Goal: Task Accomplishment & Management: Manage account settings

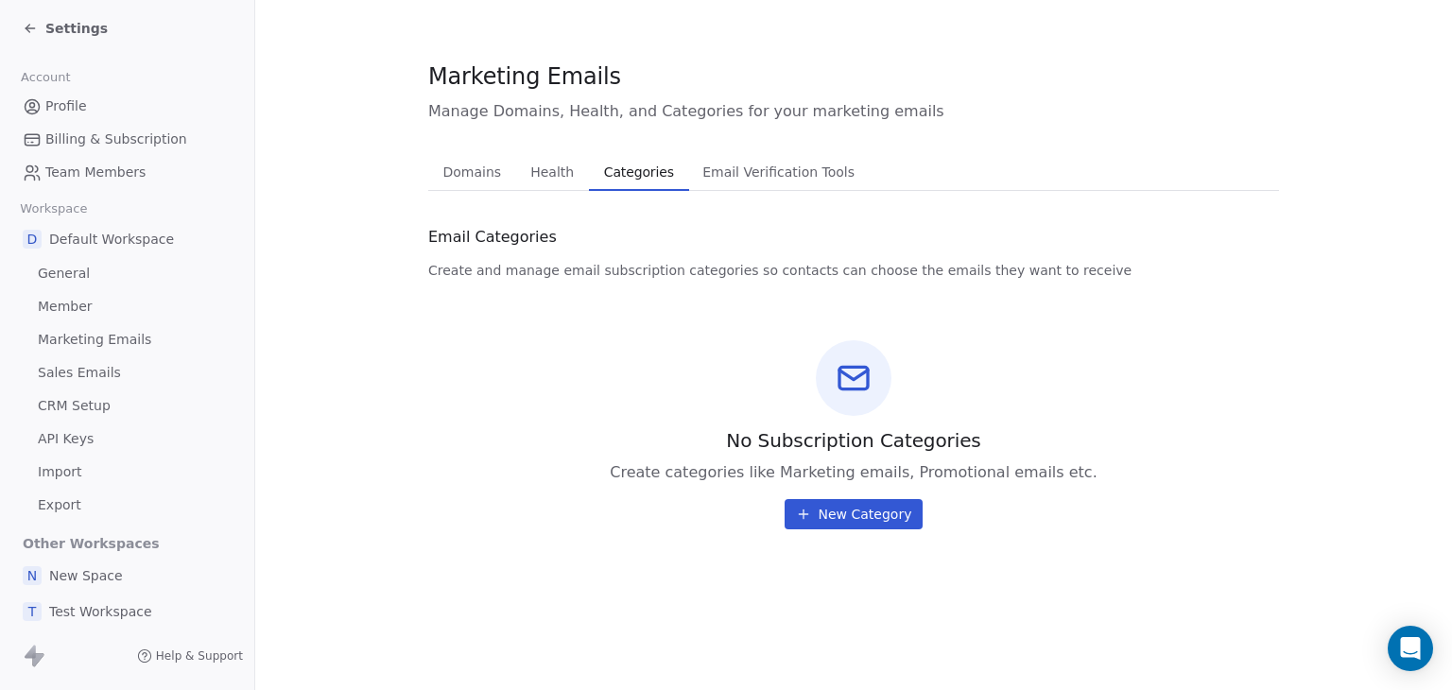
click at [872, 508] on span "New Category" at bounding box center [865, 514] width 94 height 19
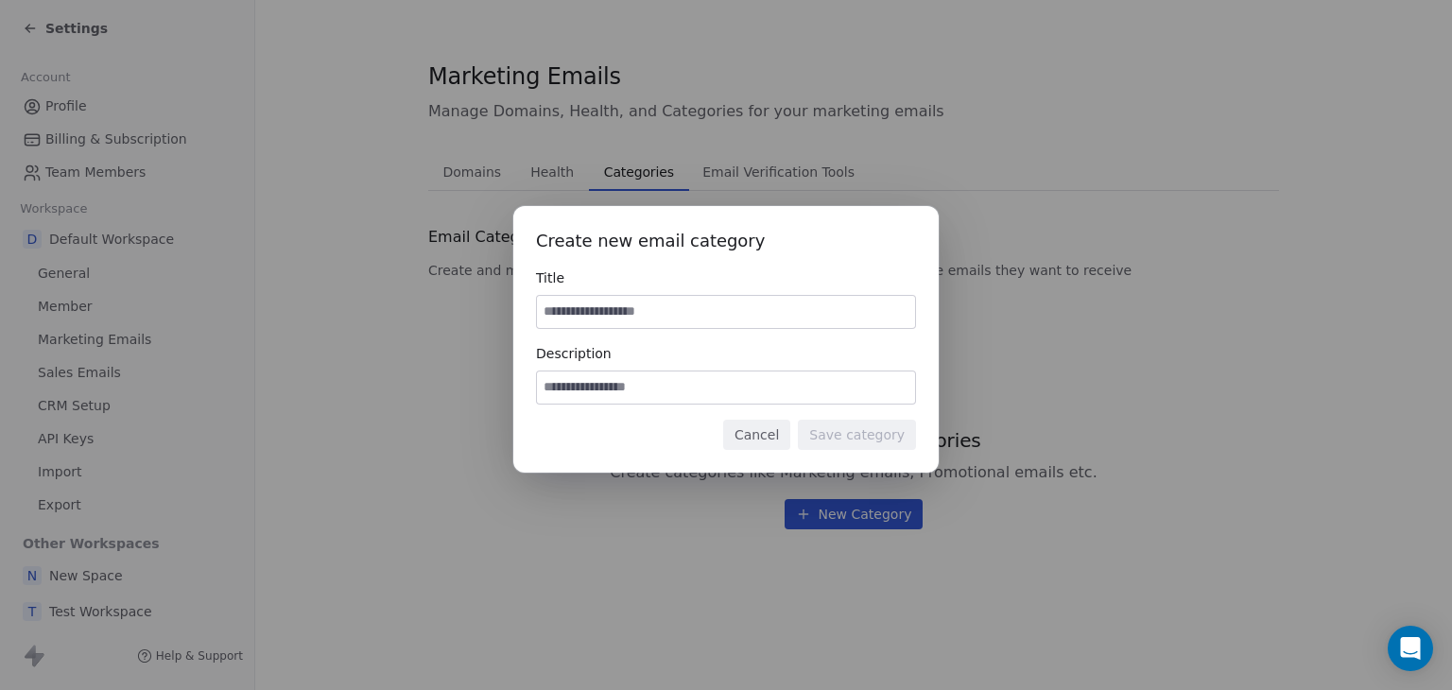
click at [758, 397] on input at bounding box center [726, 387] width 378 height 32
click at [715, 326] on input at bounding box center [726, 312] width 378 height 32
drag, startPoint x: 714, startPoint y: 326, endPoint x: 364, endPoint y: 281, distance: 352.6
click at [364, 281] on div "Create new email category Title ********* Description Cancel Save category" at bounding box center [726, 345] width 1452 height 338
type input "*********"
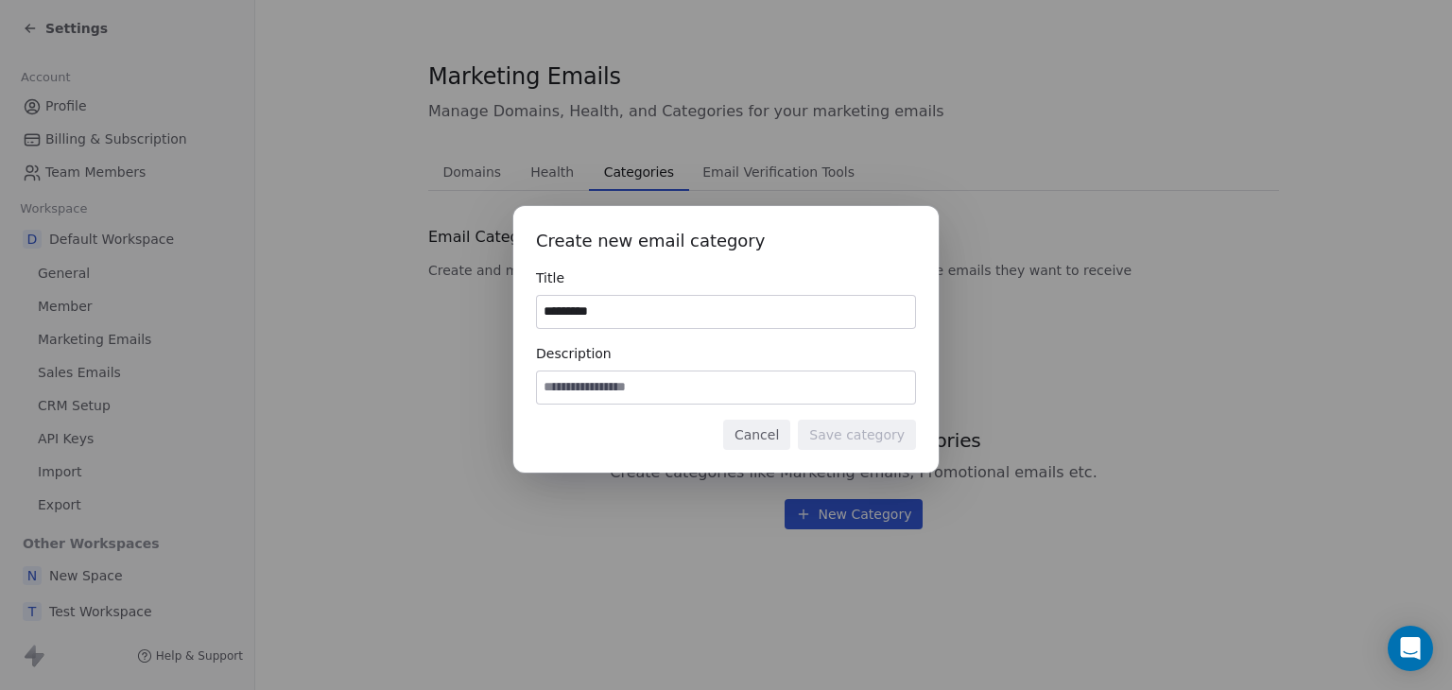
click at [575, 394] on input at bounding box center [726, 387] width 378 height 32
paste input "*********"
type input "*********"
click at [888, 437] on button "Save category" at bounding box center [857, 435] width 118 height 30
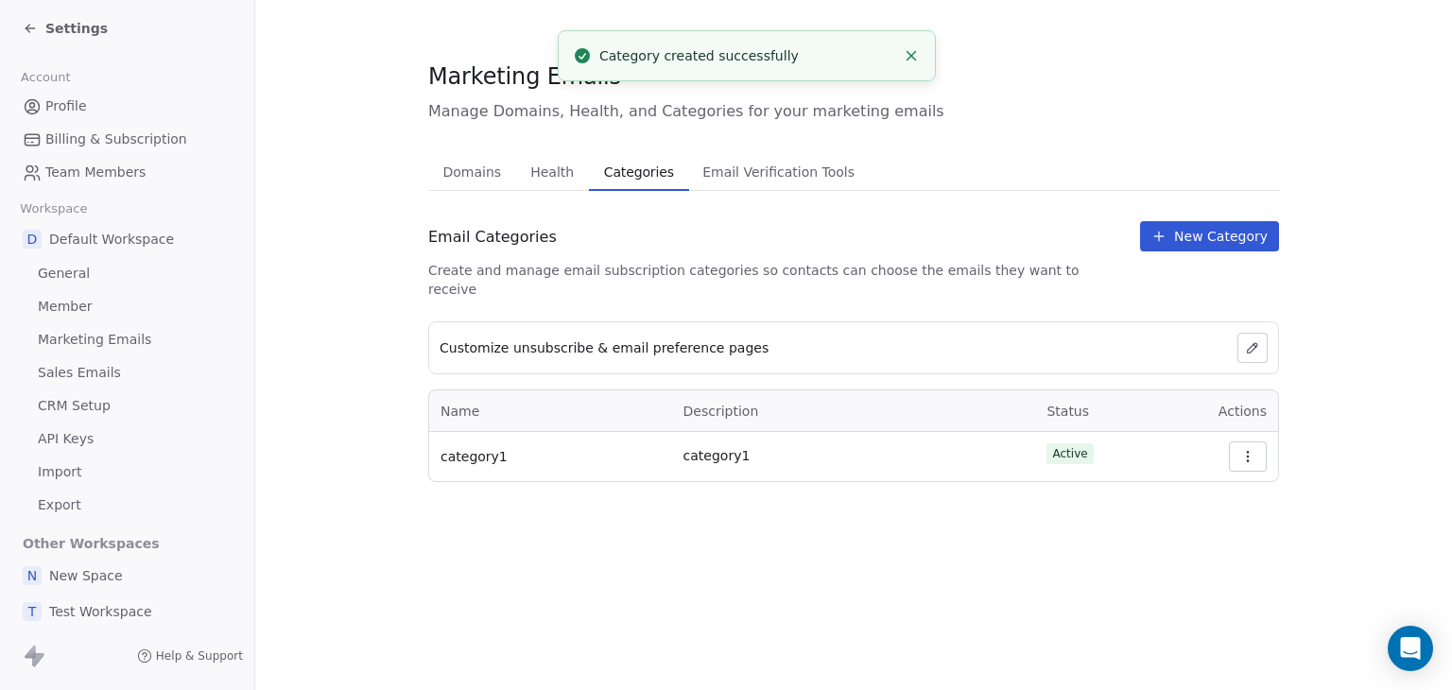
click at [1235, 441] on button "button" at bounding box center [1248, 456] width 38 height 30
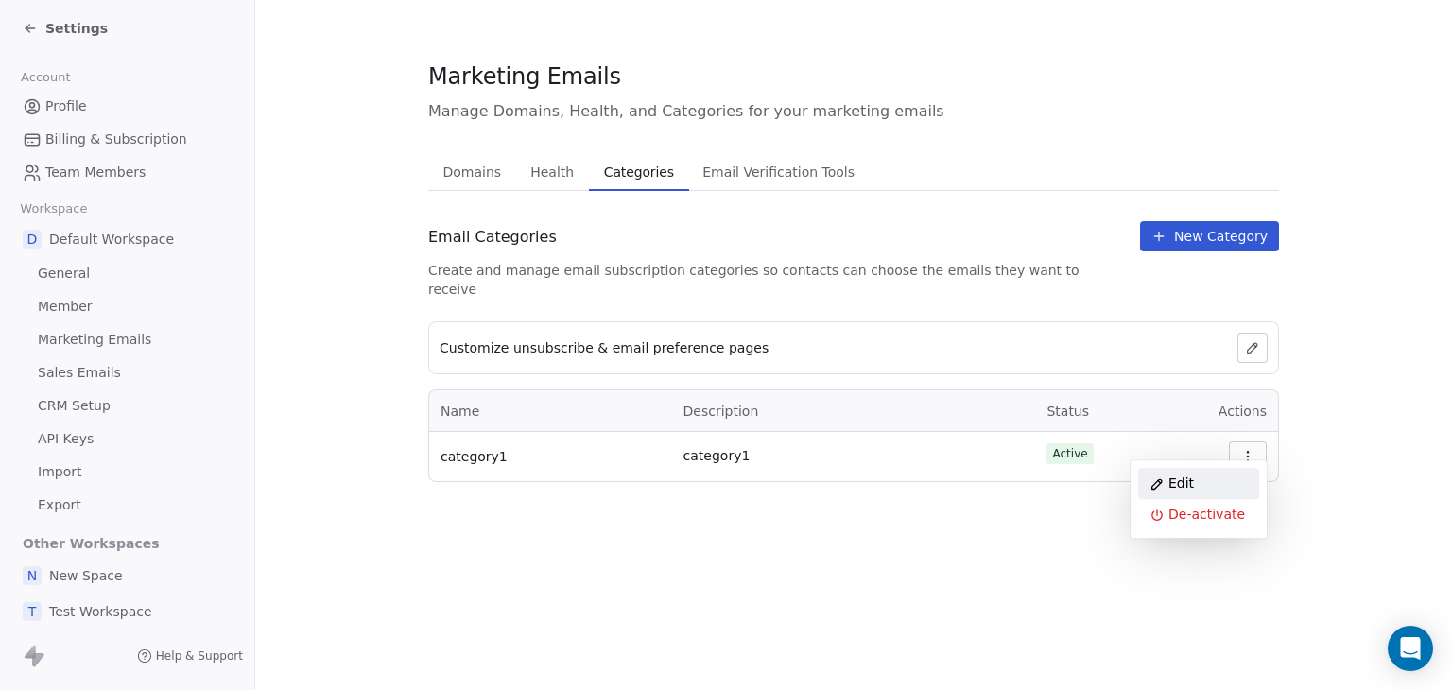
click at [1193, 478] on div "Edit" at bounding box center [1198, 483] width 121 height 31
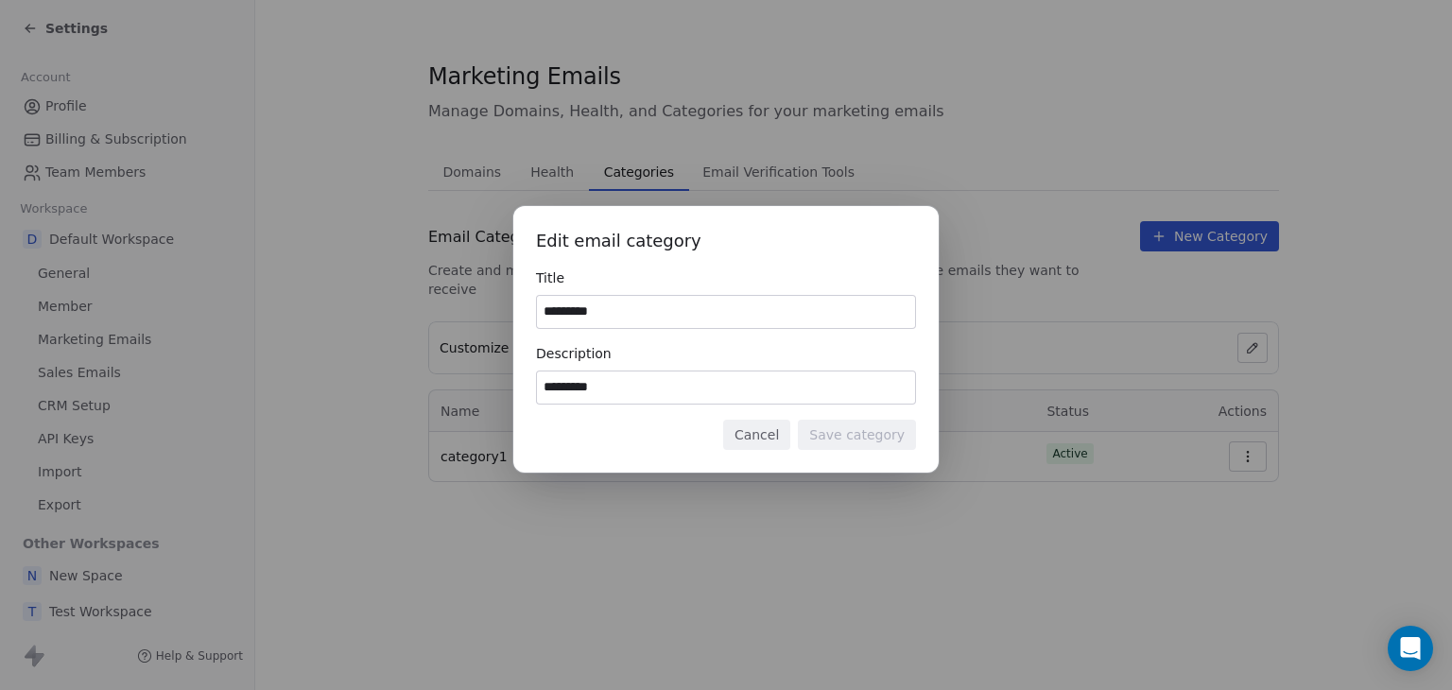
click at [780, 429] on button "Cancel" at bounding box center [756, 435] width 67 height 30
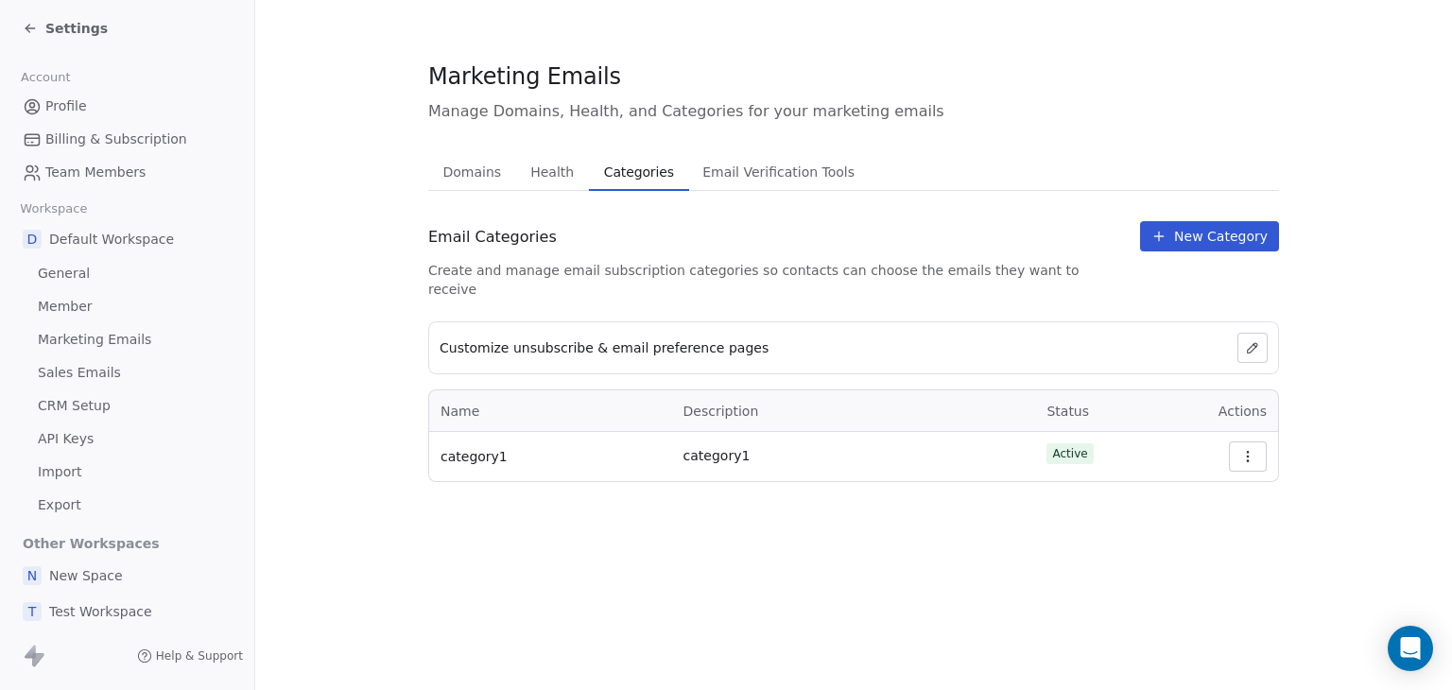
click at [1019, 538] on div "Marketing Emails Manage Domains, Health, and Categories for your marketing emai…" at bounding box center [853, 345] width 1197 height 690
click at [50, 38] on div "Settings" at bounding box center [131, 28] width 216 height 26
click at [50, 36] on span "Settings" at bounding box center [76, 28] width 62 height 19
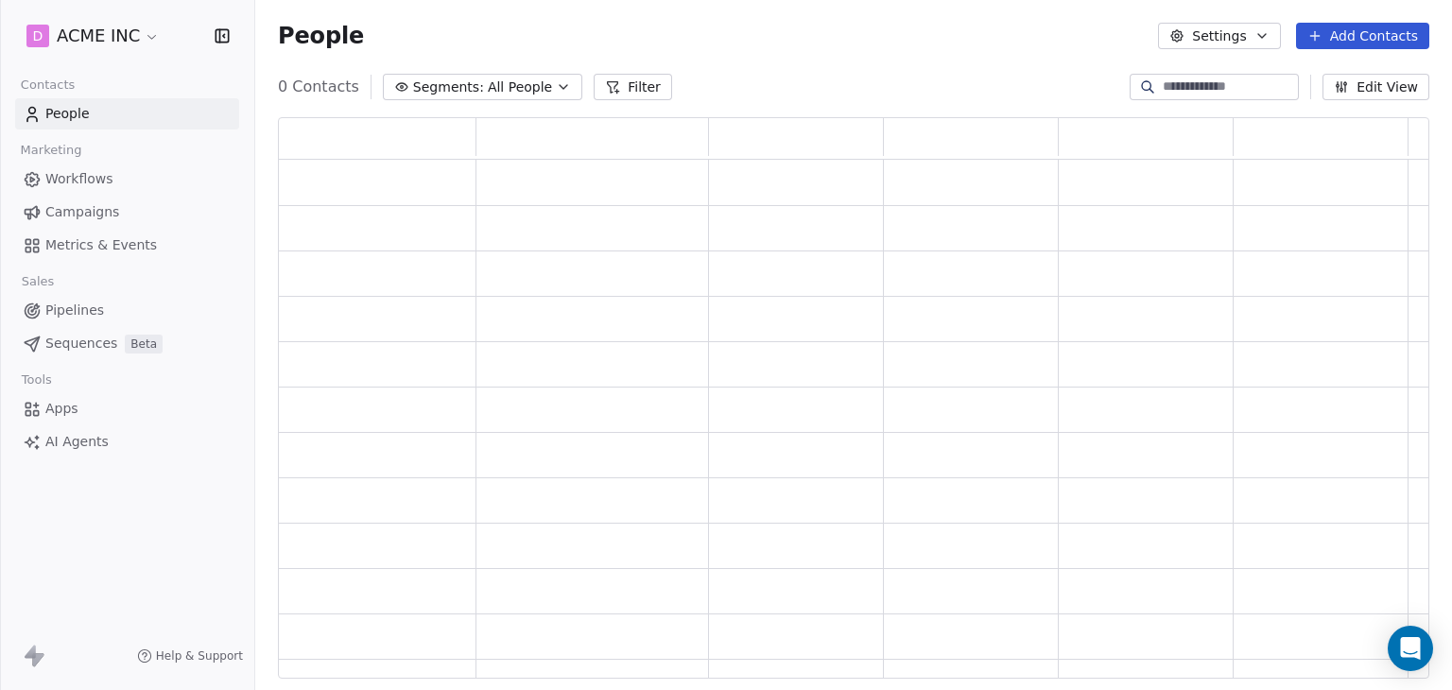
scroll to position [546, 1136]
click at [90, 212] on span "Campaigns" at bounding box center [82, 212] width 74 height 20
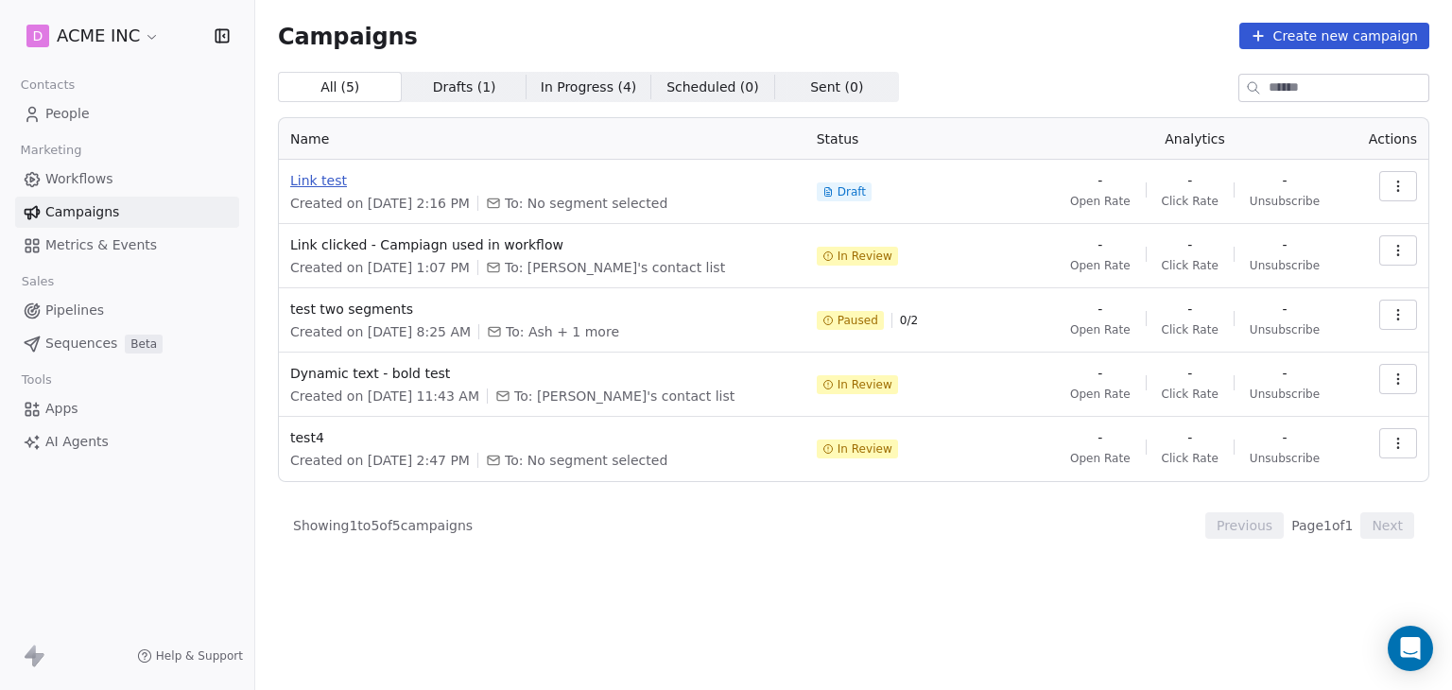
click at [314, 179] on span "Link test" at bounding box center [542, 180] width 504 height 19
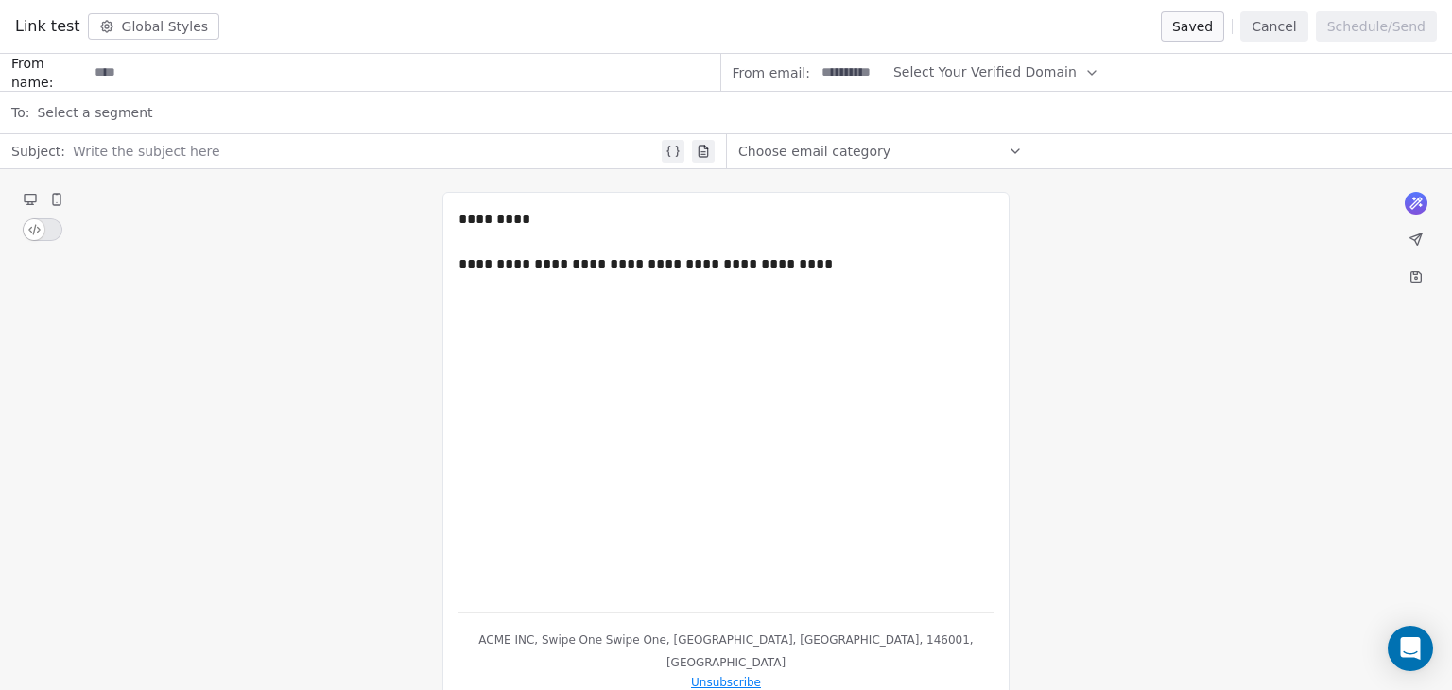
click at [1013, 149] on icon at bounding box center [1015, 151] width 8 height 4
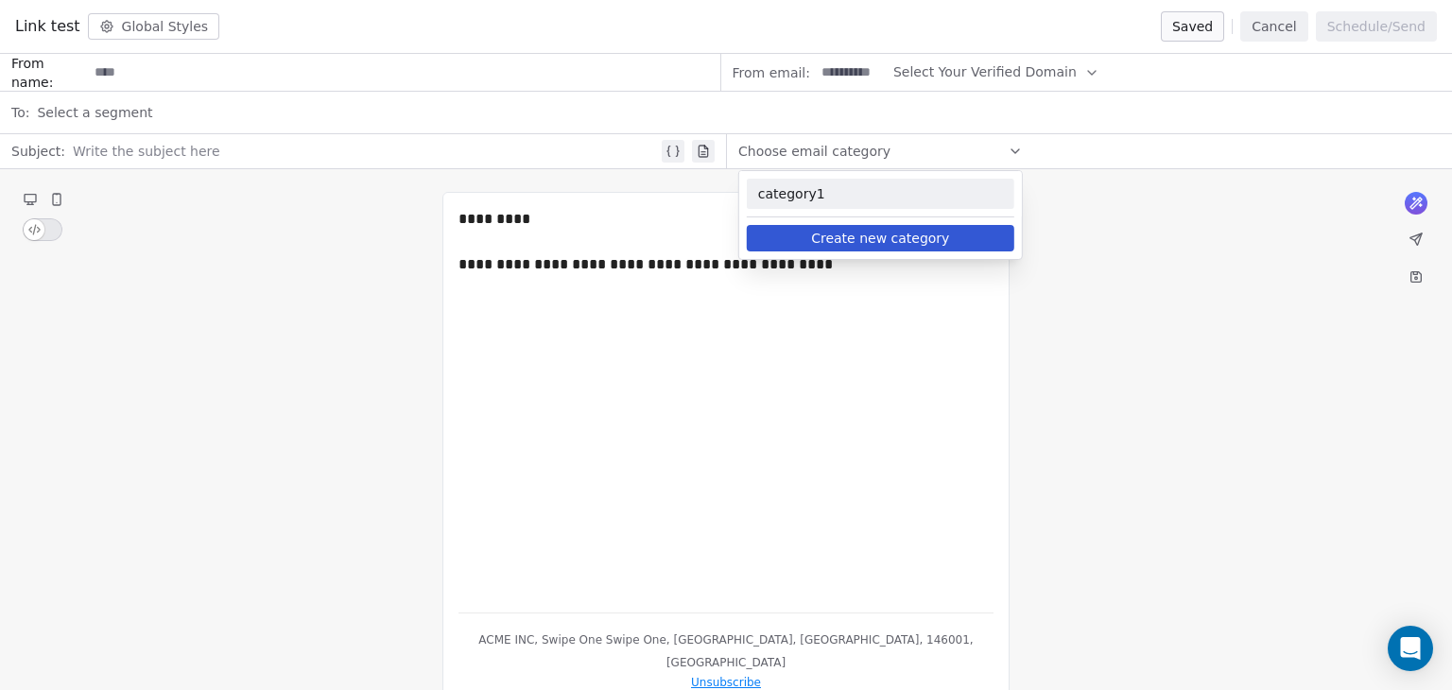
click at [1111, 175] on div "**********" at bounding box center [726, 449] width 1452 height 560
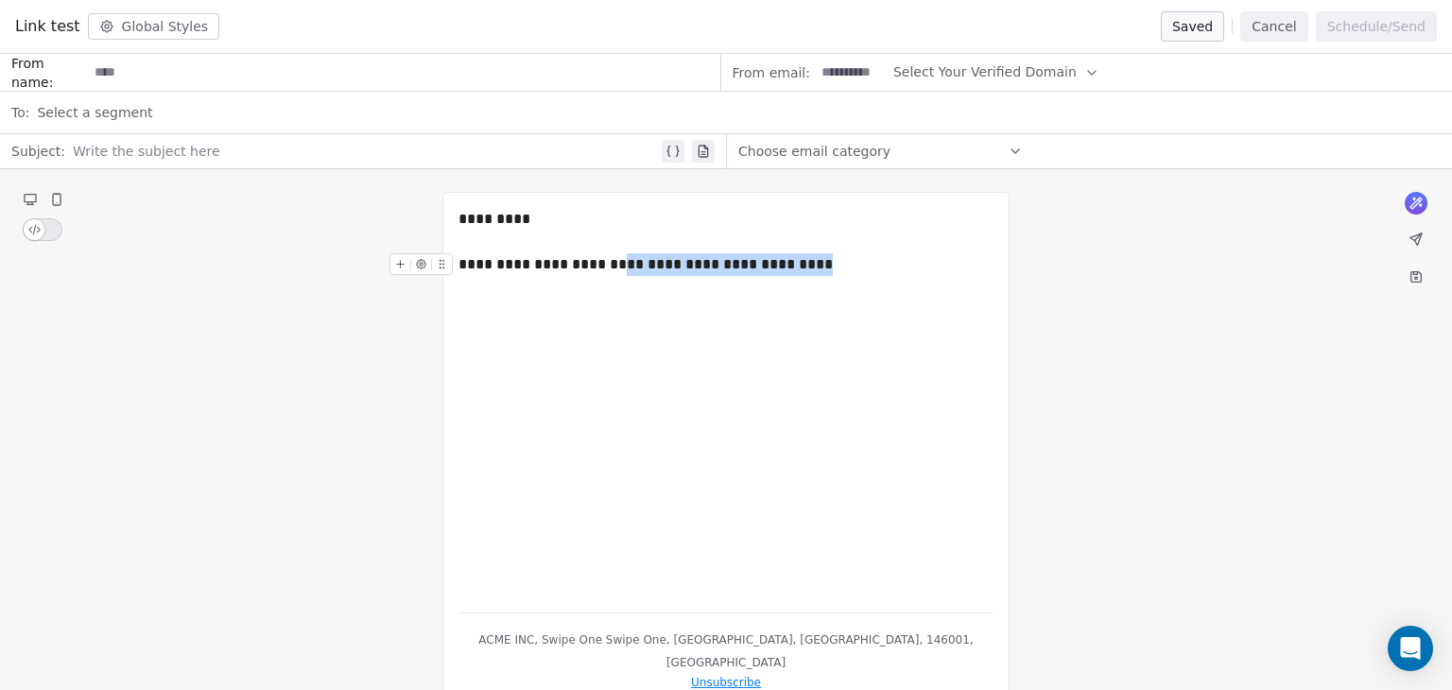
drag, startPoint x: 791, startPoint y: 265, endPoint x: 594, endPoint y: 272, distance: 196.7
click at [594, 272] on div "**********" at bounding box center [725, 264] width 535 height 23
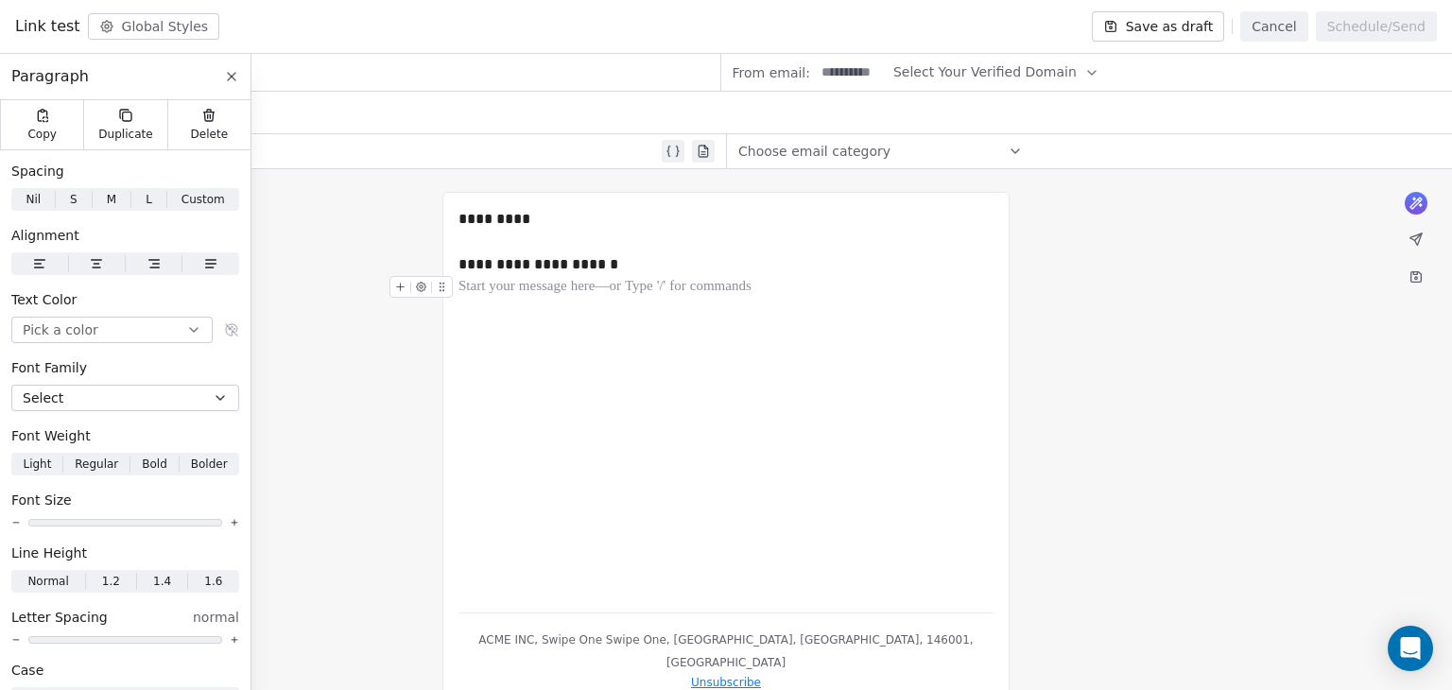
click at [643, 290] on div at bounding box center [725, 287] width 535 height 23
click at [578, 421] on div "**********" at bounding box center [725, 402] width 535 height 389
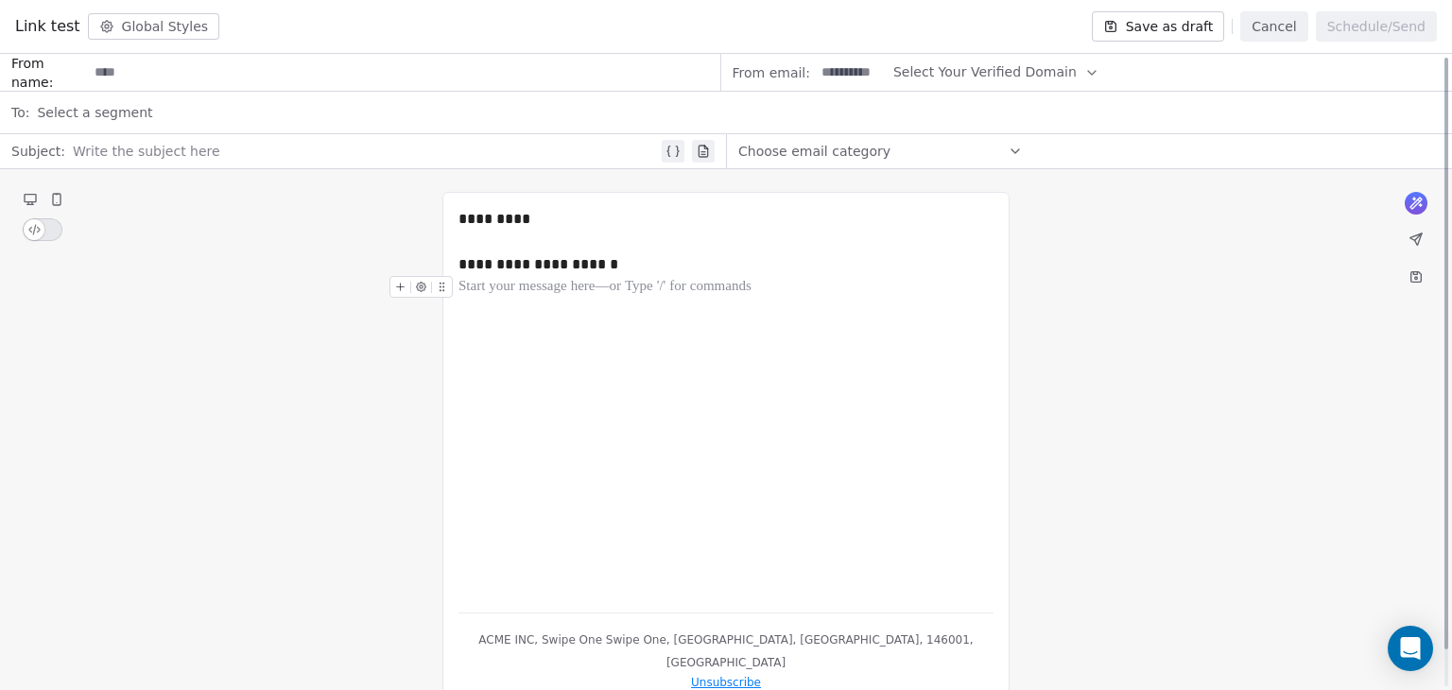
click at [1218, 28] on button "Save as draft" at bounding box center [1158, 26] width 133 height 30
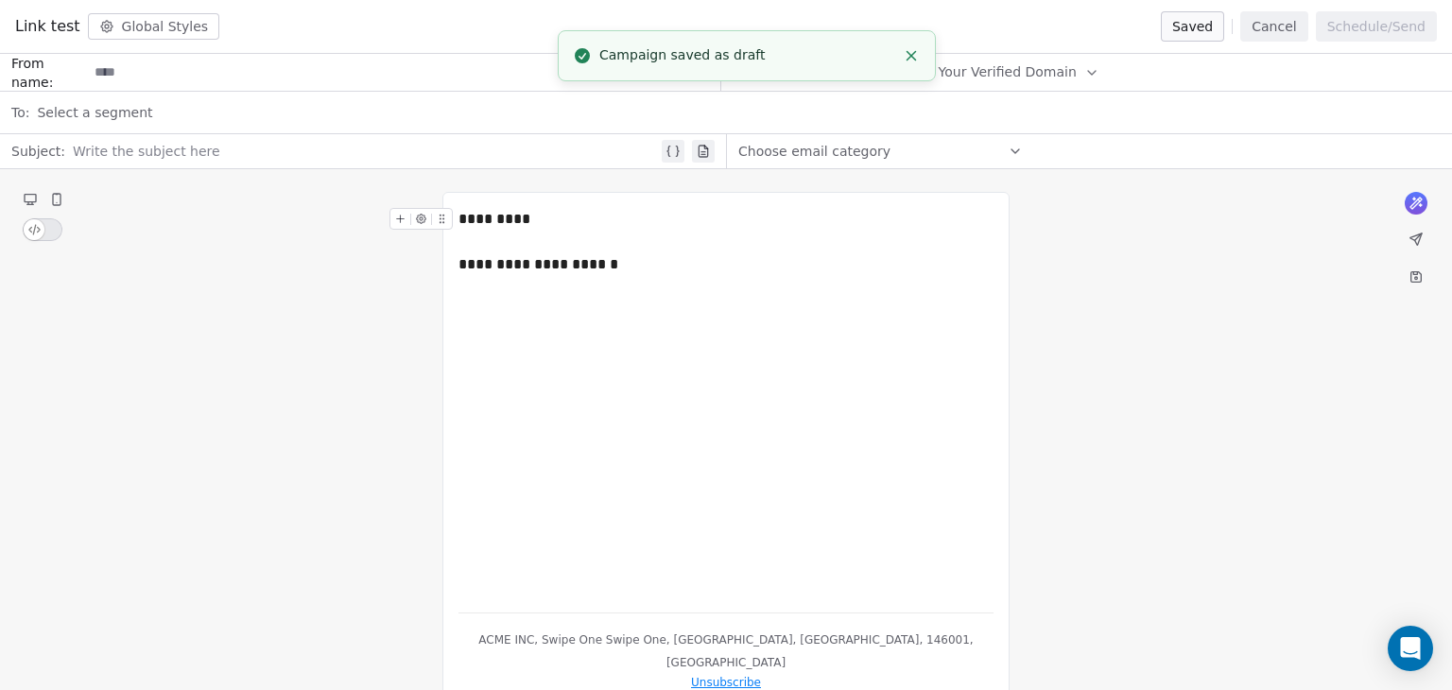
click at [916, 52] on icon "Close toast" at bounding box center [911, 55] width 17 height 17
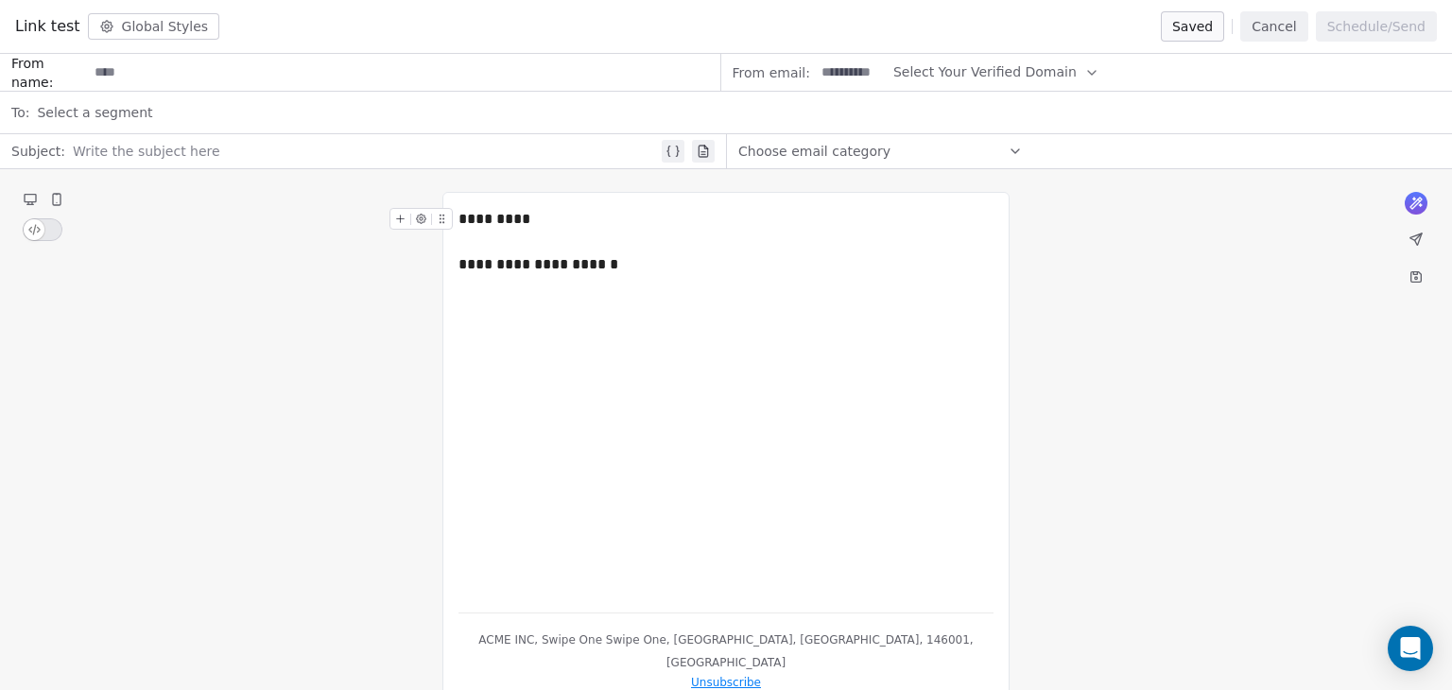
click at [1017, 150] on icon at bounding box center [1015, 151] width 8 height 4
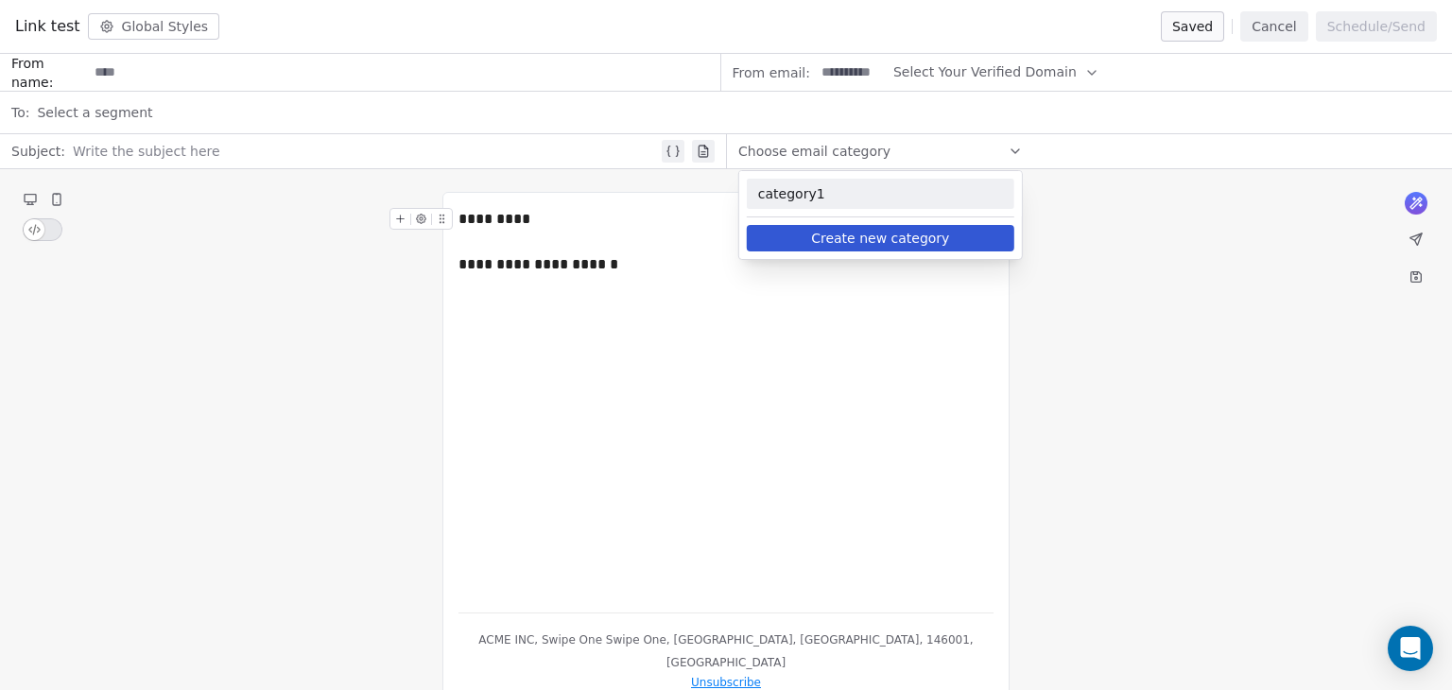
click at [1290, 33] on button "Cancel" at bounding box center [1273, 26] width 67 height 30
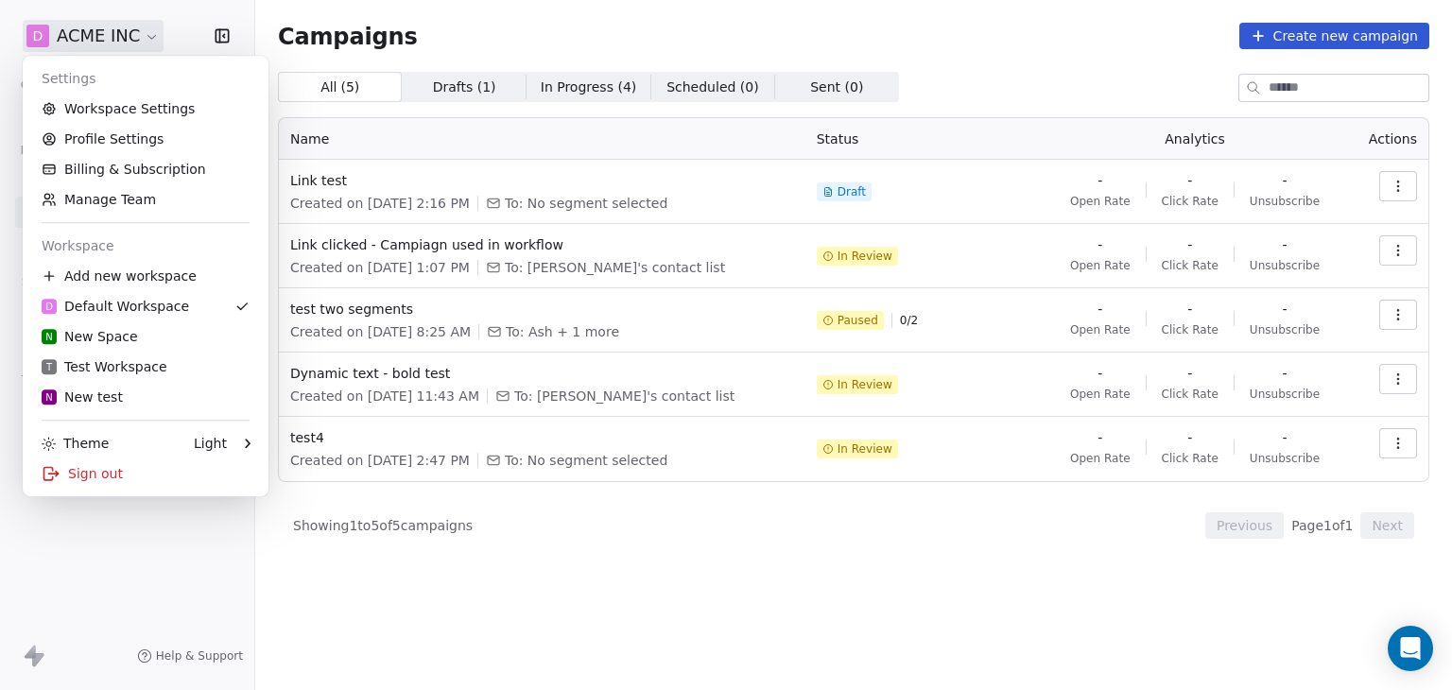
click at [132, 43] on html "D ACME INC Contacts People Marketing Workflows Campaigns Metrics & Events Sales…" at bounding box center [726, 345] width 1452 height 690
click at [128, 111] on link "Workspace Settings" at bounding box center [145, 109] width 231 height 30
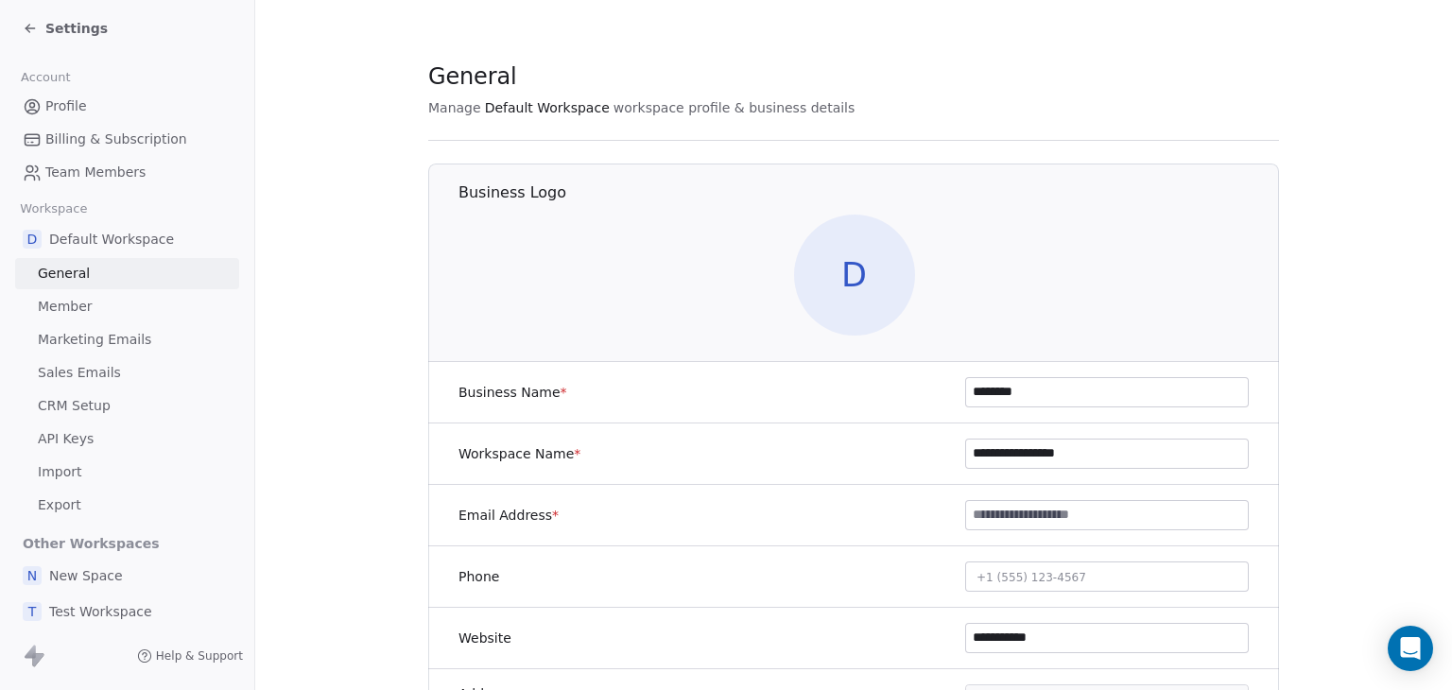
click at [116, 339] on span "Marketing Emails" at bounding box center [94, 340] width 113 height 20
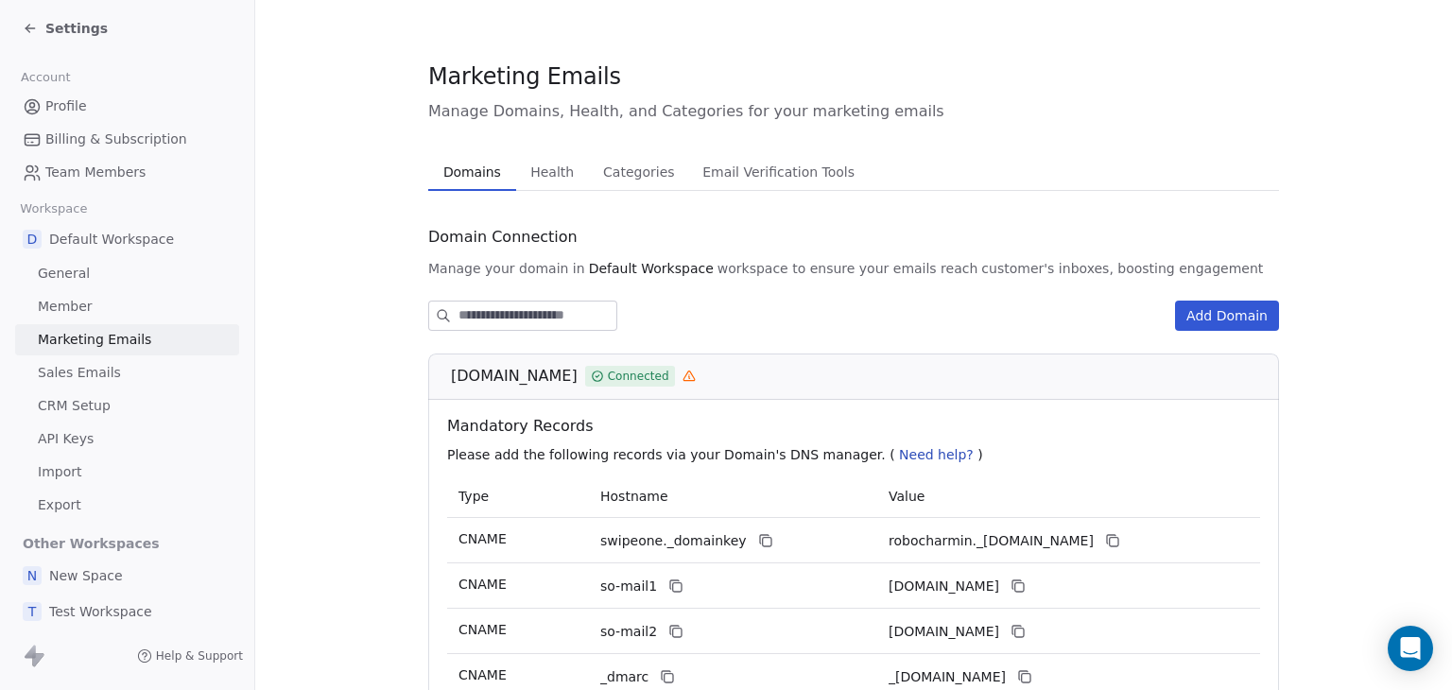
click at [595, 175] on span "Categories" at bounding box center [638, 172] width 86 height 26
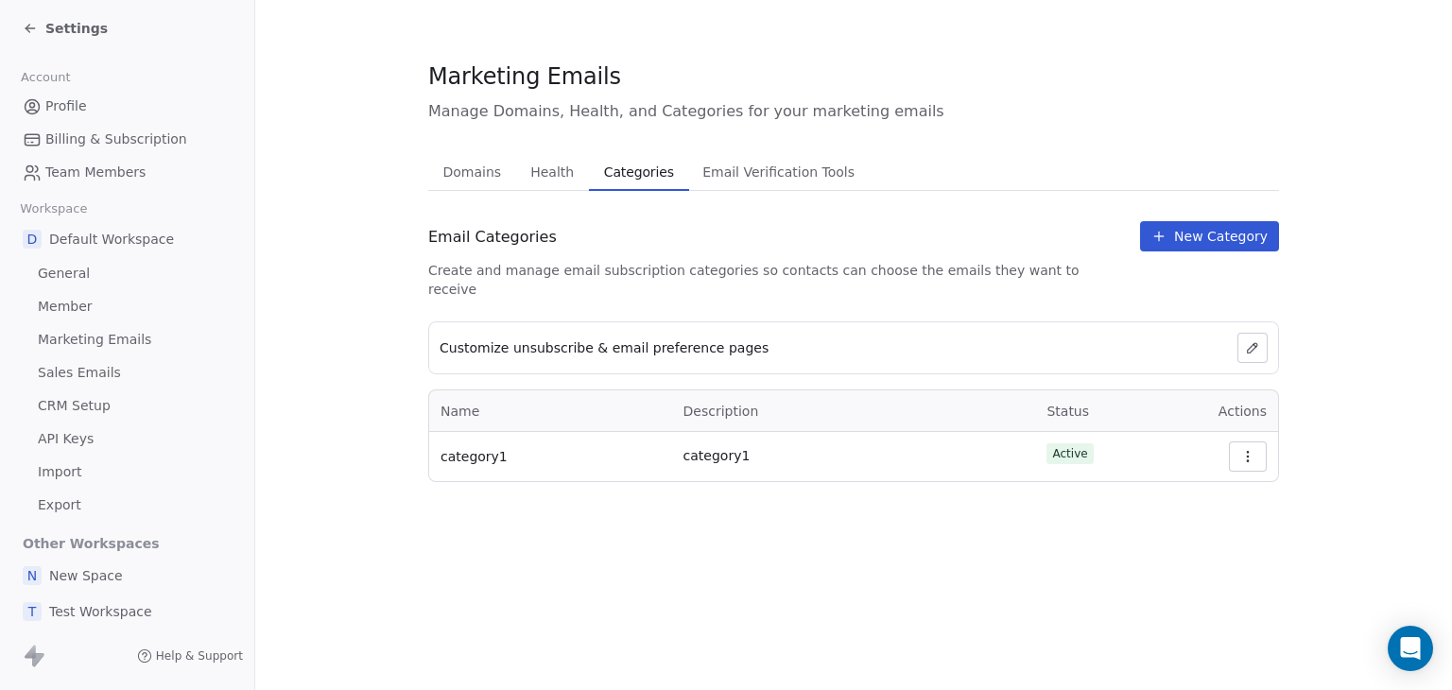
click at [791, 518] on section "Marketing Emails Manage Domains, Health, and Categories for your marketing emai…" at bounding box center [853, 271] width 1197 height 543
drag, startPoint x: 428, startPoint y: 236, endPoint x: 626, endPoint y: 264, distance: 199.4
click at [626, 264] on div "Email Categories Create and manage email subscription categories so contacts ca…" at bounding box center [776, 260] width 697 height 78
click at [610, 243] on div "Email Categories" at bounding box center [776, 237] width 697 height 32
drag, startPoint x: 567, startPoint y: 246, endPoint x: 422, endPoint y: 230, distance: 146.4
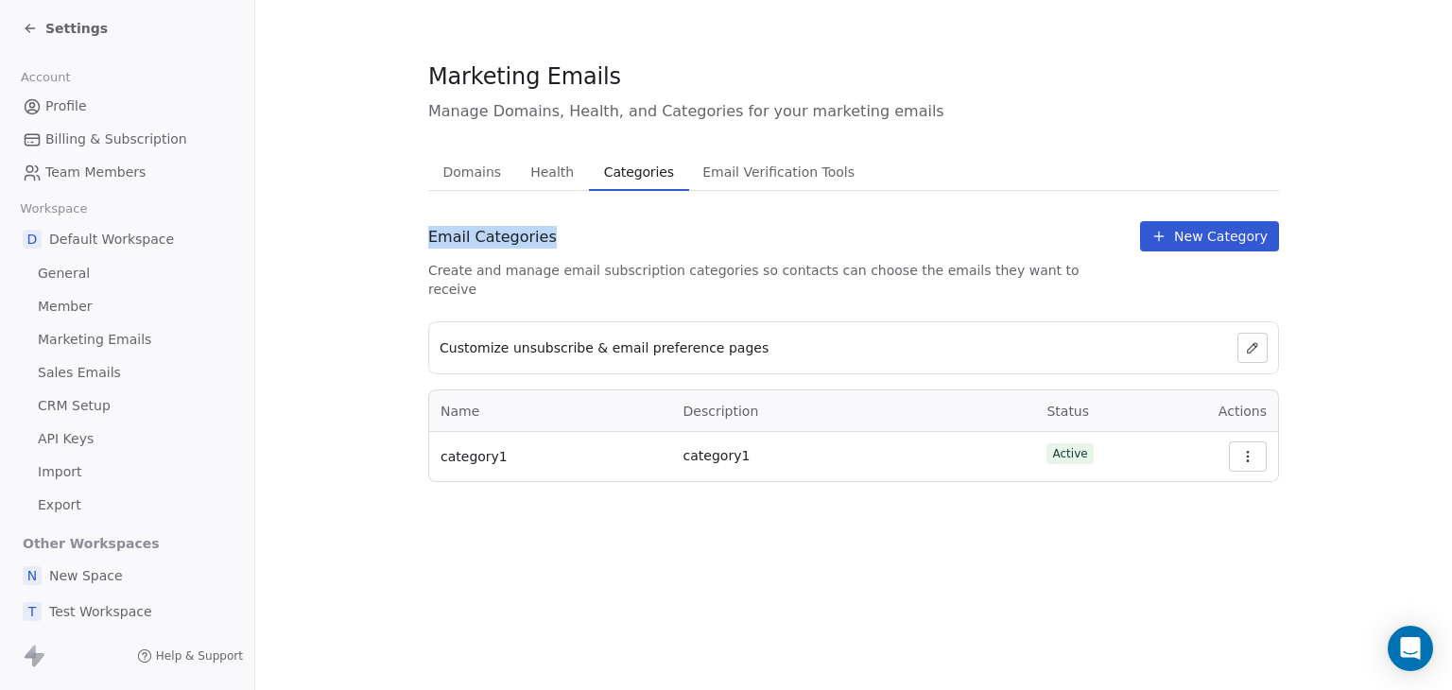
click at [422, 230] on section "Marketing Emails Manage Domains, Health, and Categories for your marketing emai…" at bounding box center [853, 271] width 1197 height 543
copy span "Email Categories"
click at [567, 233] on div "Email Categories" at bounding box center [776, 237] width 697 height 32
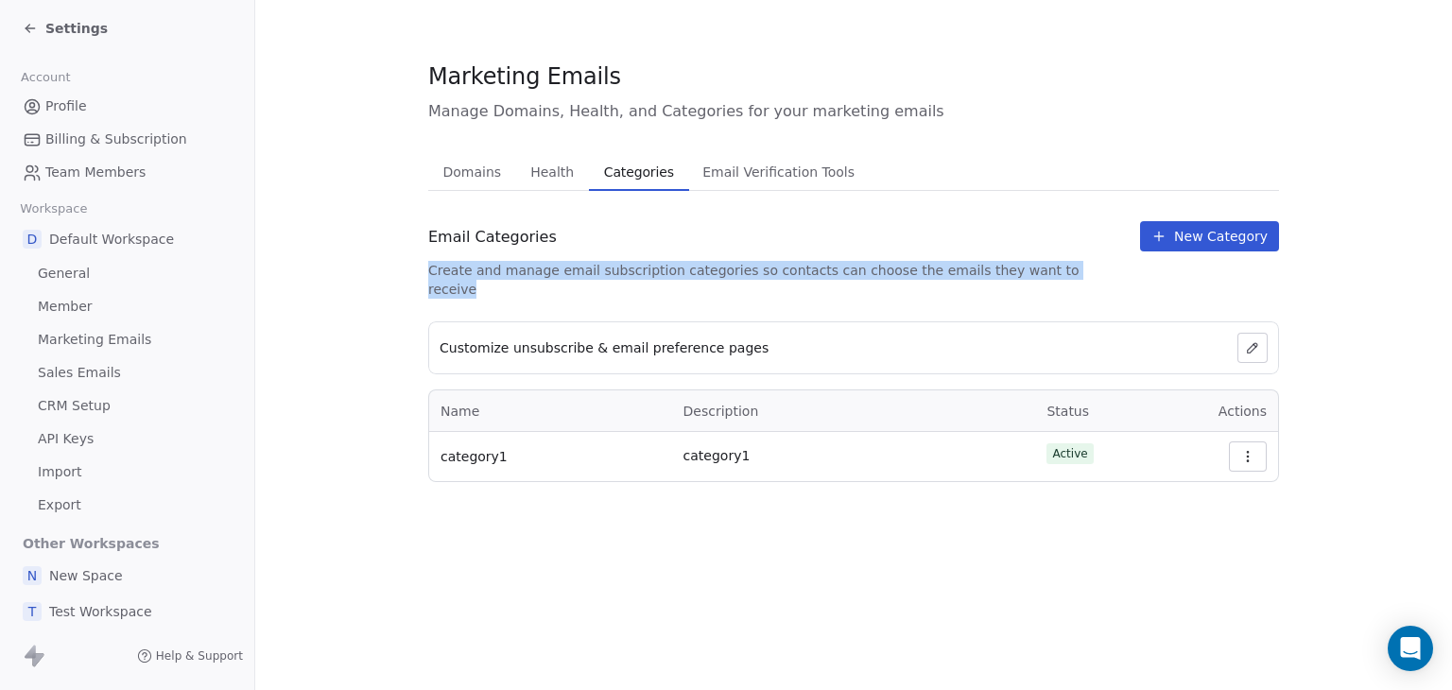
drag, startPoint x: 428, startPoint y: 268, endPoint x: 1066, endPoint y: 270, distance: 638.0
click at [1066, 270] on div "Email Categories Create and manage email subscription categories so contacts ca…" at bounding box center [853, 260] width 851 height 78
copy span "Create and manage email subscription categories so contacts can choose the emai…"
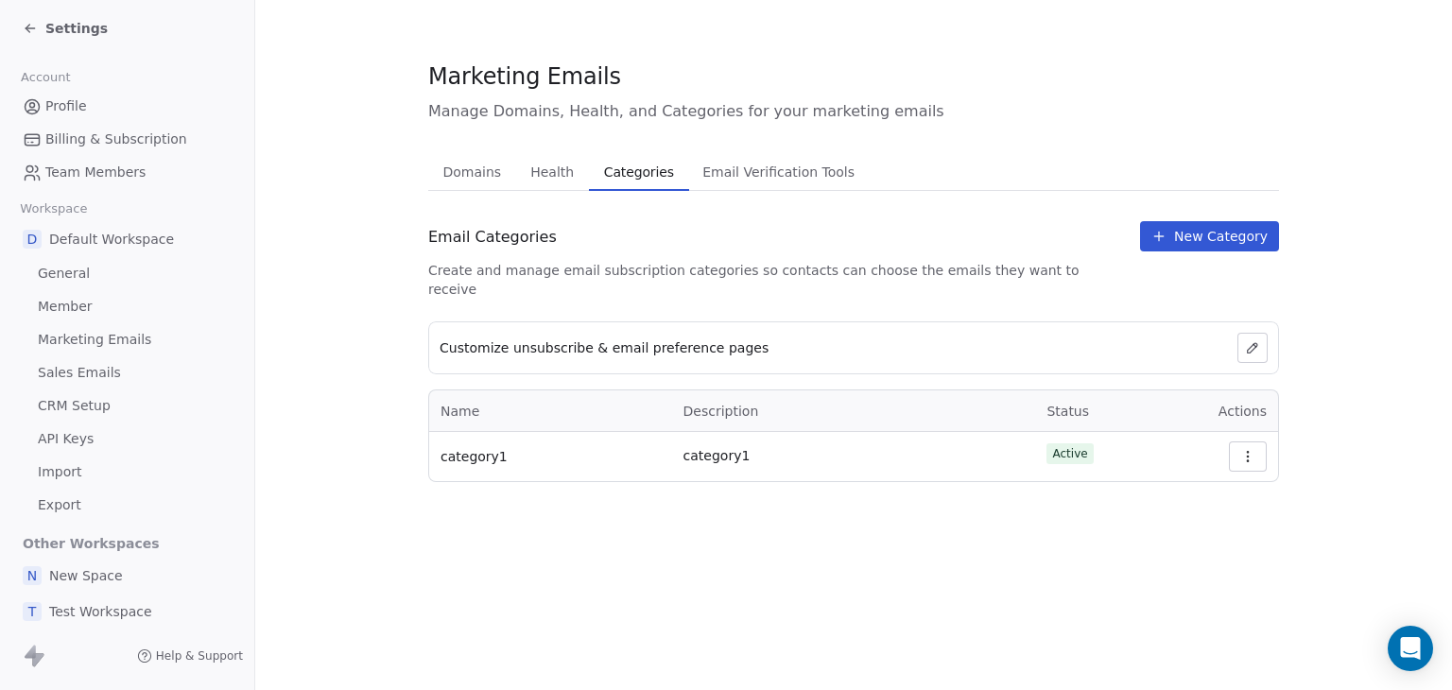
click at [363, 384] on section "Marketing Emails Manage Domains, Health, and Categories for your marketing emai…" at bounding box center [853, 271] width 1197 height 543
